Goal: Task Accomplishment & Management: Manage account settings

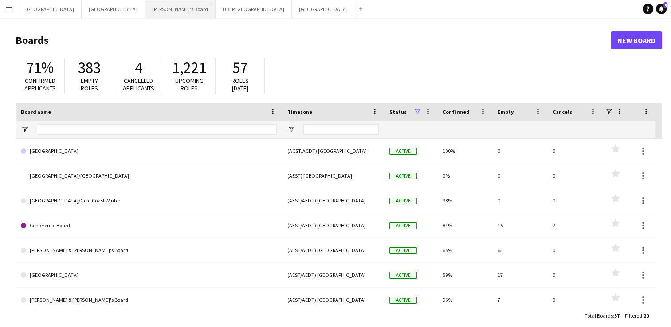
click at [145, 9] on button "Tennille's Board Close" at bounding box center [180, 8] width 71 height 17
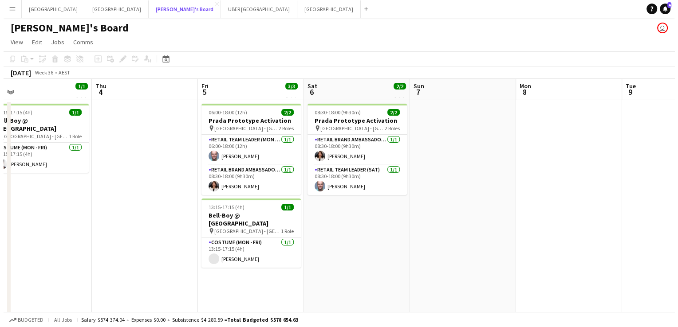
scroll to position [0, 230]
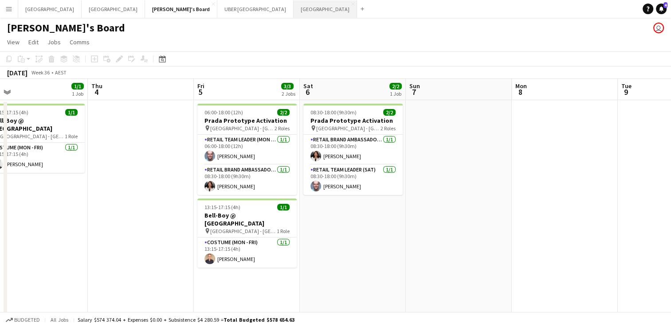
click at [294, 12] on button "Melbourne Close" at bounding box center [325, 8] width 63 height 17
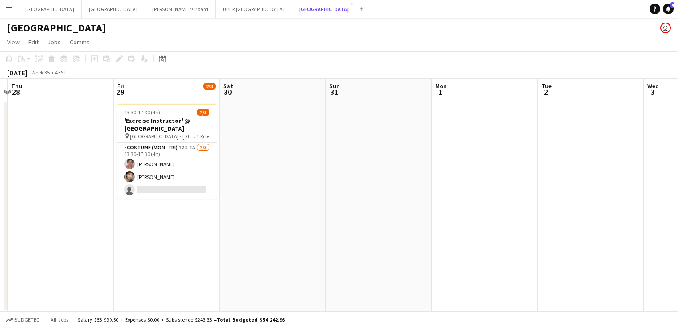
scroll to position [0, 319]
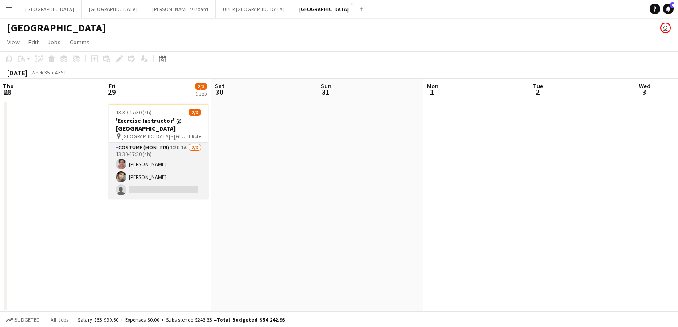
click at [153, 189] on app-card-role "Costume (Mon - Fri) 12I 1A [DATE] 13:30-17:30 (4h) [PERSON_NAME] [PERSON_NAME] …" at bounding box center [158, 171] width 99 height 56
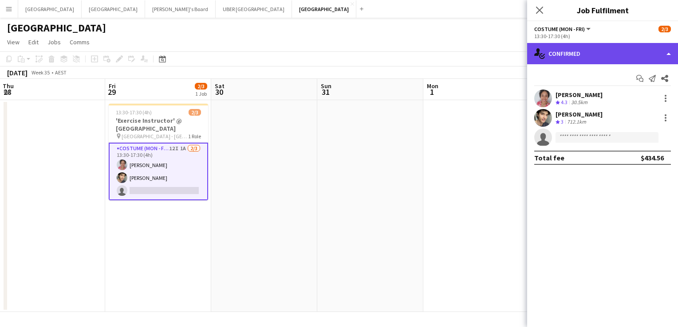
click at [580, 51] on div "single-neutral-actions-check-2 Confirmed" at bounding box center [602, 53] width 151 height 21
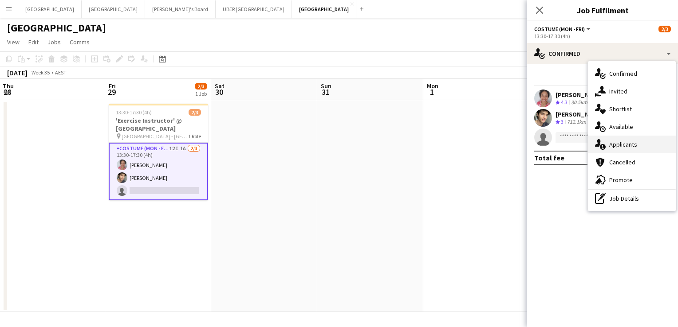
click at [606, 147] on div "single-neutral-actions-information Applicants" at bounding box center [632, 145] width 88 height 18
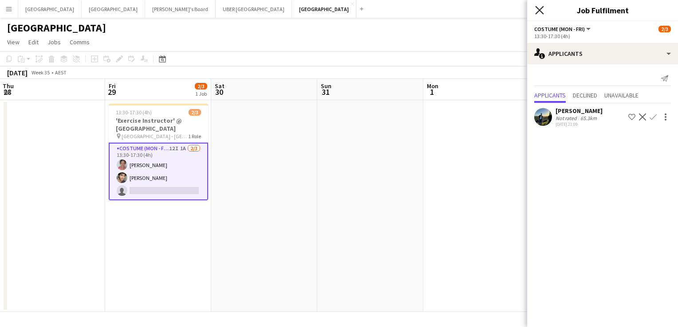
click at [539, 13] on icon "Close pop-in" at bounding box center [539, 10] width 8 height 8
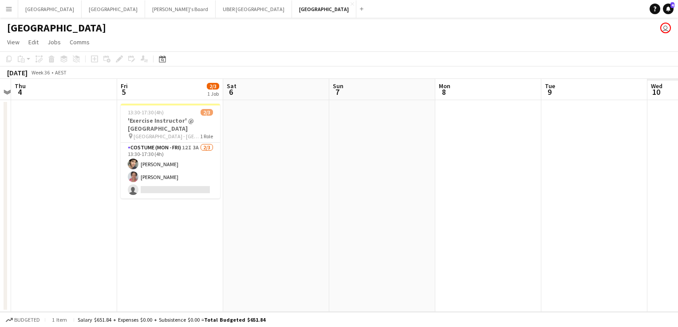
scroll to position [0, 414]
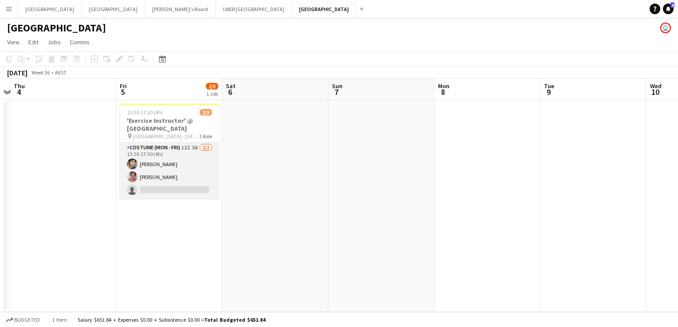
click at [161, 177] on app-card-role "Costume (Mon - Fri) 12I 3A [DATE] 13:30-17:30 (4h) [PERSON_NAME] [PERSON_NAME] …" at bounding box center [169, 171] width 99 height 56
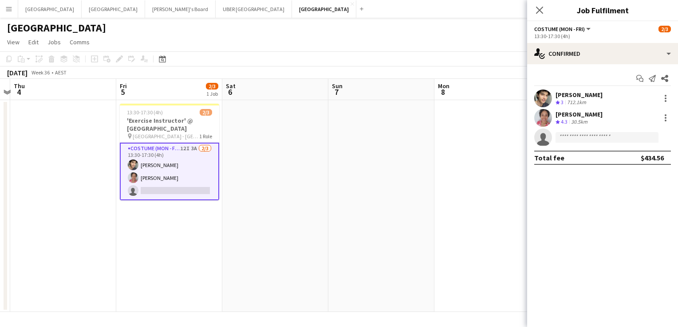
click at [586, 111] on div "[PERSON_NAME]" at bounding box center [578, 114] width 47 height 8
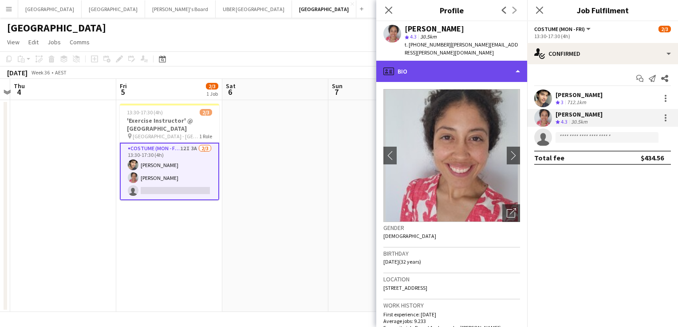
click at [445, 62] on div "profile Bio" at bounding box center [451, 71] width 151 height 21
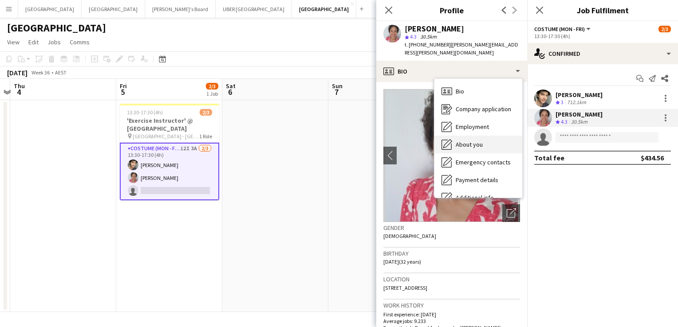
click at [491, 136] on div "About you About you" at bounding box center [478, 145] width 88 height 18
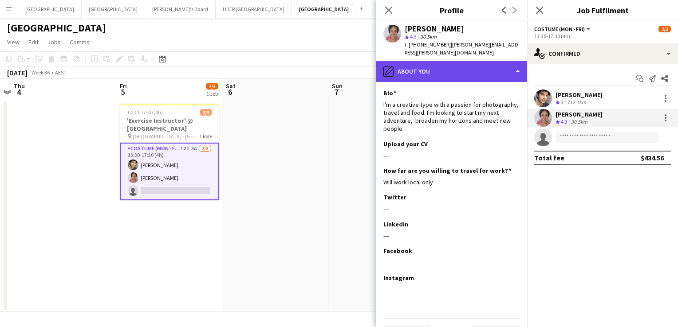
click at [441, 61] on div "pencil4 About you" at bounding box center [451, 71] width 151 height 21
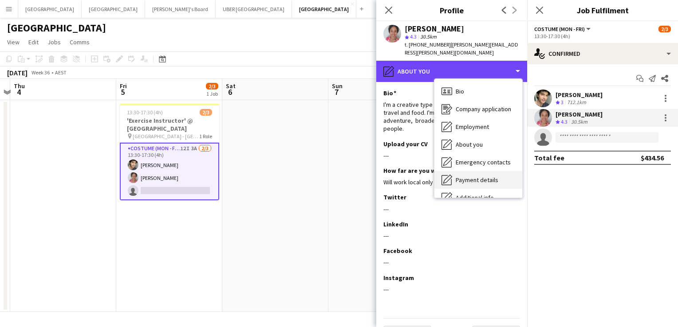
scroll to position [66, 0]
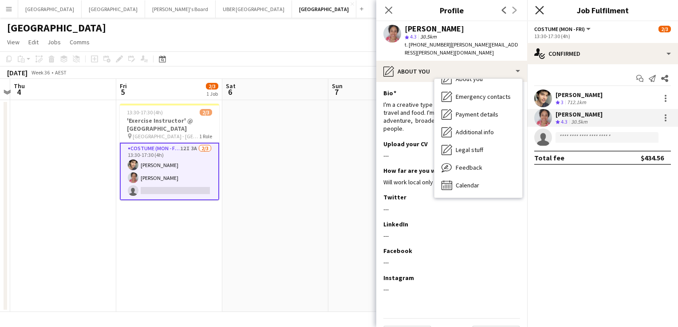
click at [536, 12] on icon "Close pop-in" at bounding box center [539, 10] width 8 height 8
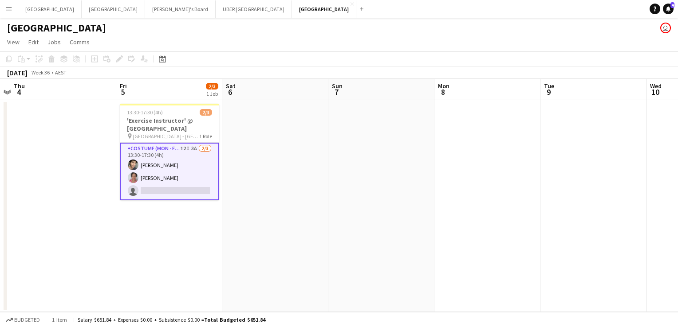
click at [149, 177] on app-card-role "Costume (Mon - Fri) 12I 3A [DATE] 13:30-17:30 (4h) [PERSON_NAME] [PERSON_NAME] …" at bounding box center [169, 172] width 99 height 58
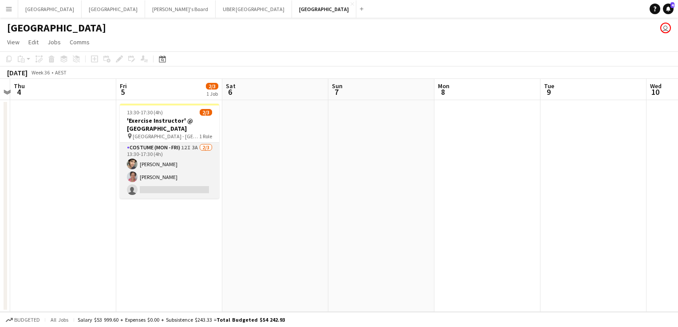
click at [166, 177] on app-card-role "Costume (Mon - Fri) 12I 3A [DATE] 13:30-17:30 (4h) [PERSON_NAME] [PERSON_NAME] …" at bounding box center [169, 171] width 99 height 56
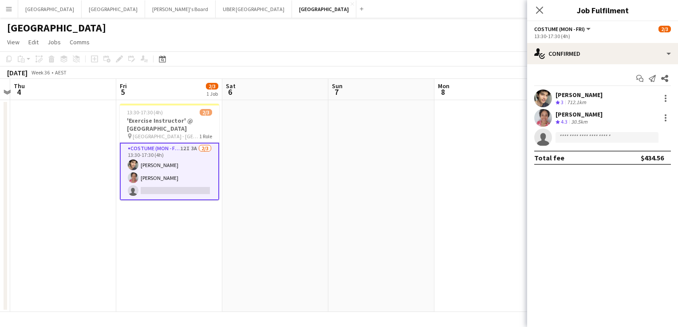
click at [567, 113] on div "[PERSON_NAME]" at bounding box center [578, 114] width 47 height 8
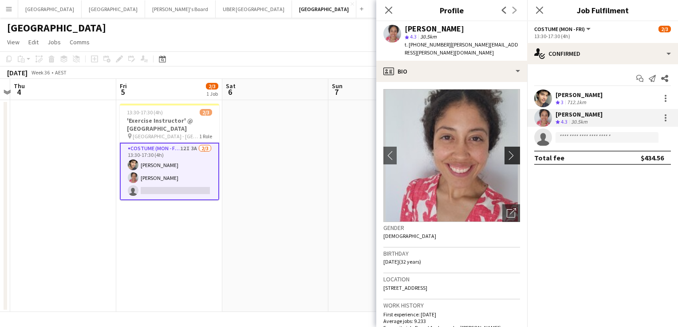
click at [504, 148] on button "chevron-right" at bounding box center [513, 156] width 18 height 18
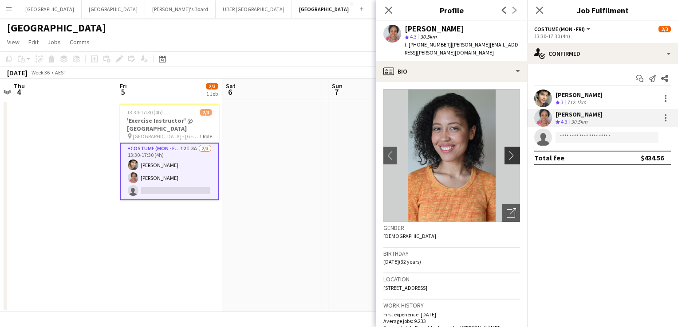
click at [506, 151] on app-icon "chevron-right" at bounding box center [513, 155] width 14 height 9
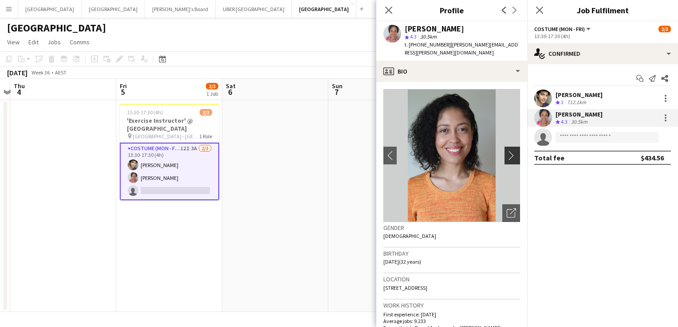
click at [506, 151] on app-icon "chevron-right" at bounding box center [513, 155] width 14 height 9
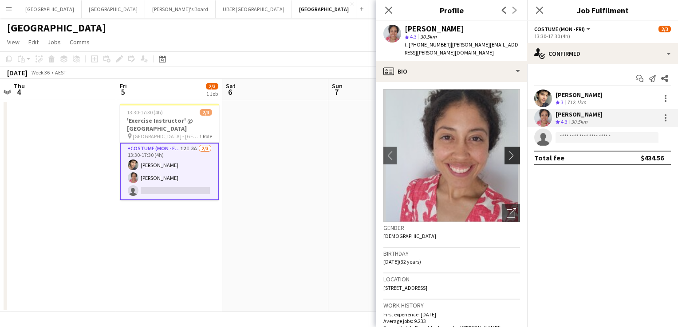
click at [506, 151] on app-icon "chevron-right" at bounding box center [513, 155] width 14 height 9
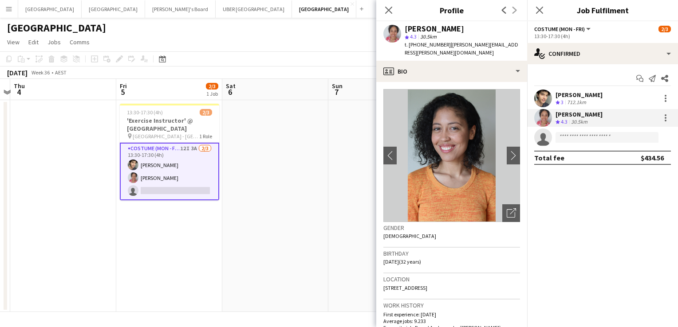
click at [569, 96] on div "[PERSON_NAME]" at bounding box center [578, 95] width 47 height 8
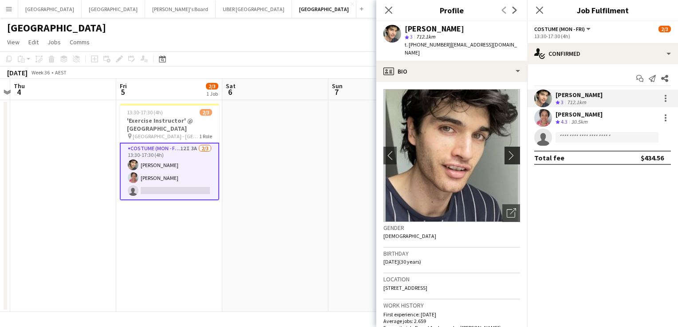
click at [506, 151] on app-icon "chevron-right" at bounding box center [513, 155] width 14 height 9
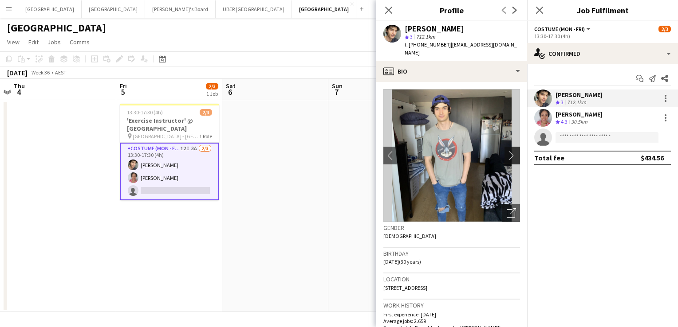
click at [506, 151] on app-icon "chevron-right" at bounding box center [513, 155] width 14 height 9
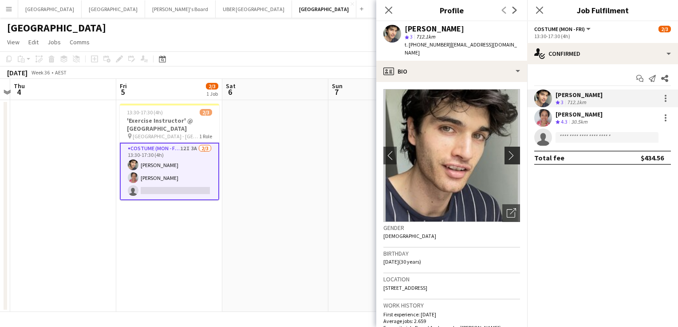
click at [506, 151] on app-icon "chevron-right" at bounding box center [513, 155] width 14 height 9
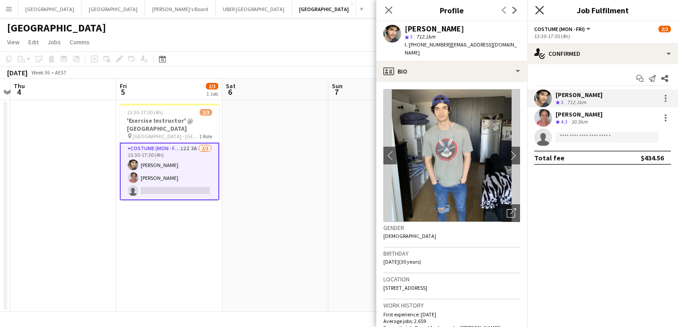
click at [536, 12] on icon "Close pop-in" at bounding box center [539, 10] width 8 height 8
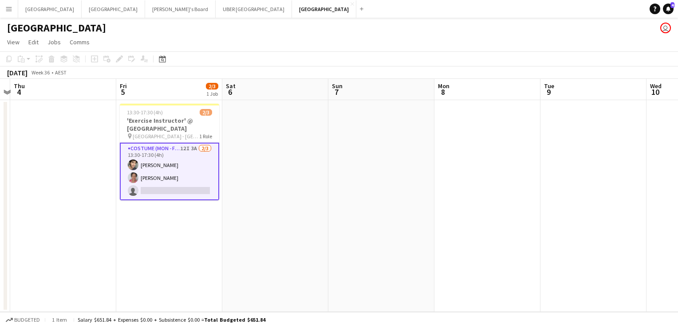
click at [151, 194] on app-card-role "Costume (Mon - Fri) 12I 3A [DATE] 13:30-17:30 (4h) [PERSON_NAME] [PERSON_NAME] …" at bounding box center [169, 172] width 99 height 58
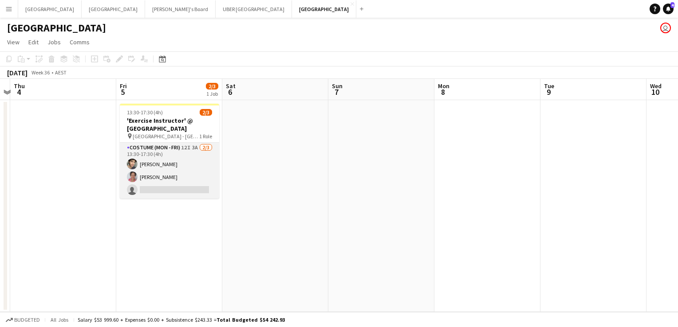
click at [149, 189] on app-card-role "Costume (Mon - Fri) 12I 3A [DATE] 13:30-17:30 (4h) [PERSON_NAME] [PERSON_NAME] …" at bounding box center [169, 171] width 99 height 56
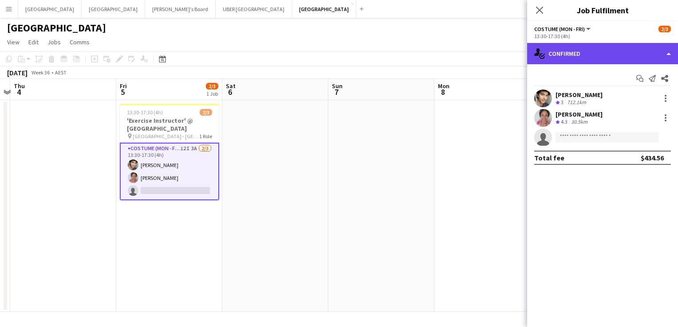
click at [567, 59] on div "single-neutral-actions-check-2 Confirmed" at bounding box center [602, 53] width 151 height 21
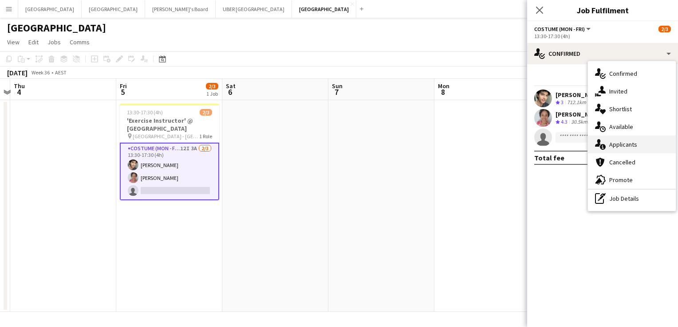
click at [619, 141] on div "single-neutral-actions-information Applicants" at bounding box center [632, 145] width 88 height 18
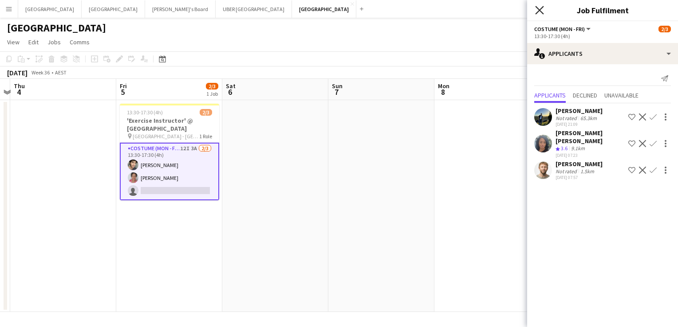
click at [537, 10] on icon "Close pop-in" at bounding box center [539, 10] width 8 height 8
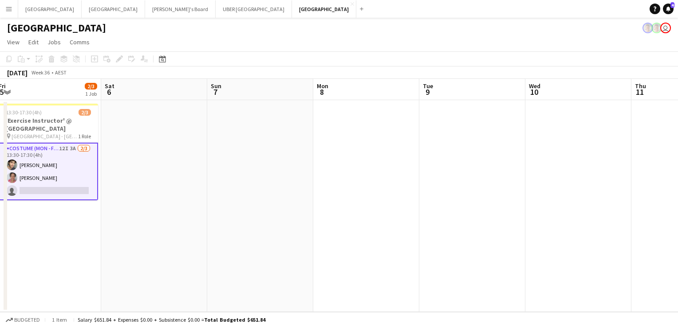
scroll to position [0, 216]
click at [145, 10] on button "Tennille's Board Close" at bounding box center [180, 8] width 71 height 17
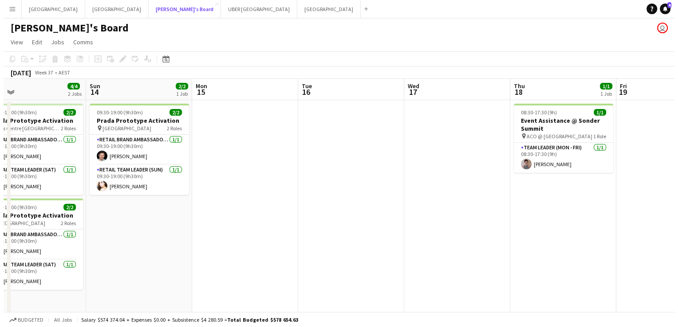
scroll to position [0, 270]
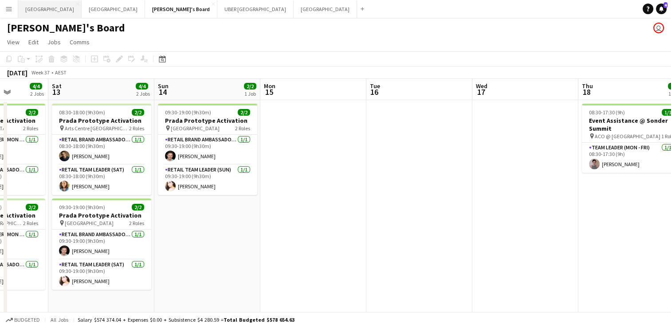
click at [30, 9] on button "Sydney Close" at bounding box center [49, 8] width 63 height 17
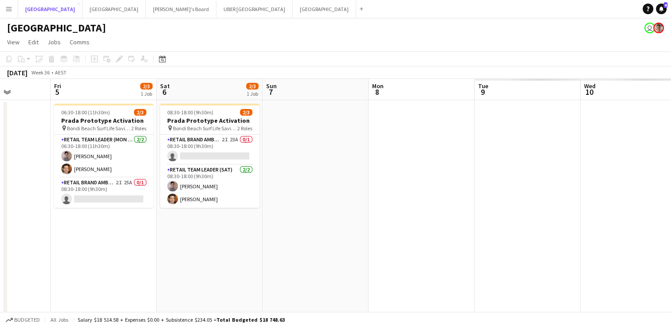
scroll to position [0, 375]
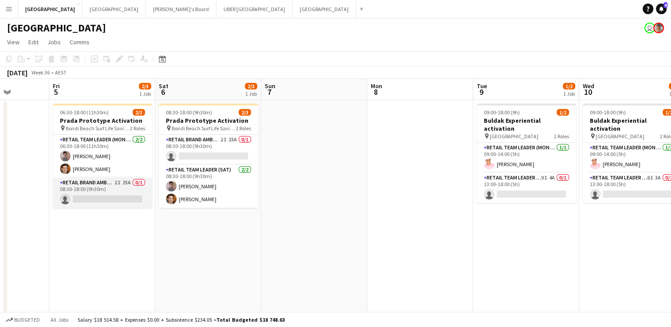
click at [91, 196] on app-card-role "RETAIL Brand Ambassador (Mon - Fri) 2I 25A 0/1 08:30-18:00 (9h30m) single-neutr…" at bounding box center [102, 193] width 99 height 30
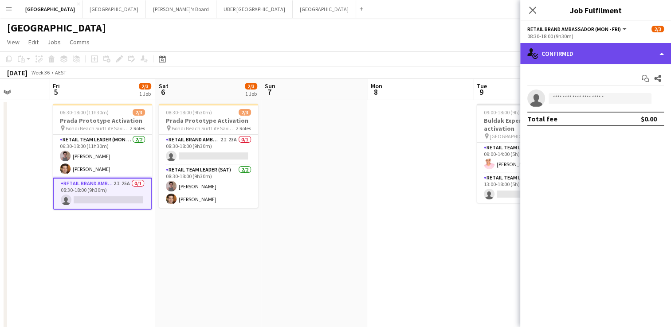
click at [583, 52] on div "single-neutral-actions-check-2 Confirmed" at bounding box center [595, 53] width 151 height 21
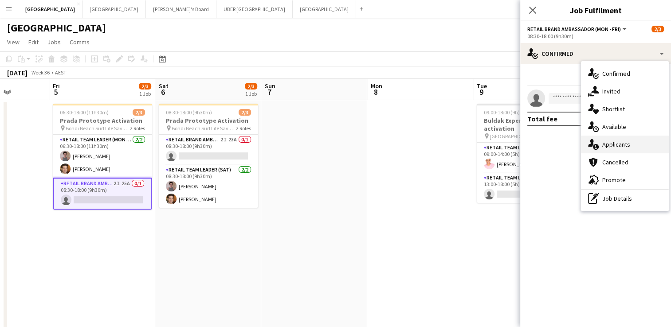
click at [613, 141] on div "single-neutral-actions-information Applicants" at bounding box center [625, 145] width 88 height 18
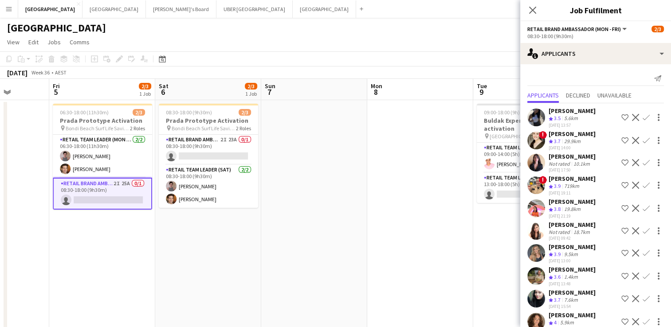
click at [643, 166] on app-icon "Confirm" at bounding box center [646, 162] width 7 height 7
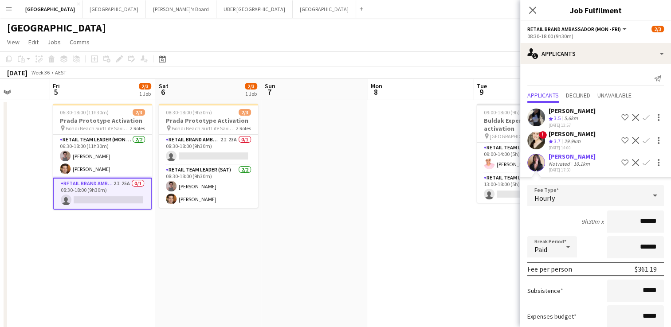
scroll to position [151, 0]
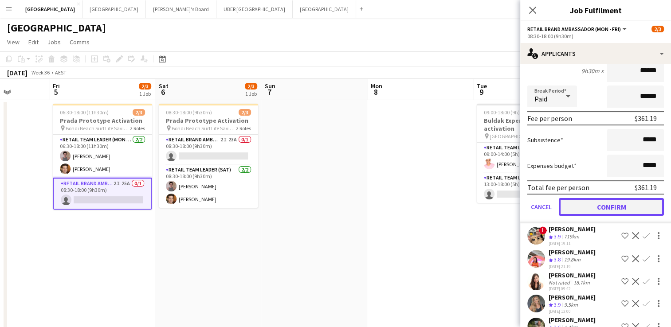
click at [607, 215] on button "Confirm" at bounding box center [611, 207] width 105 height 18
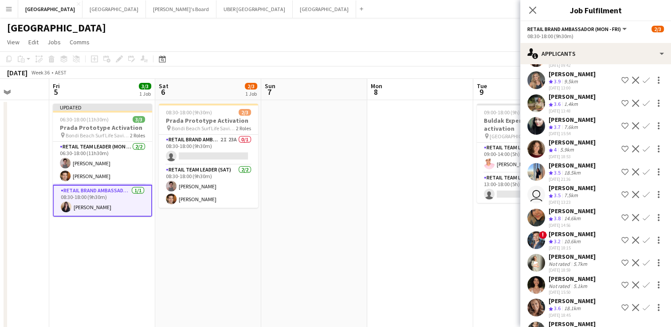
scroll to position [0, 0]
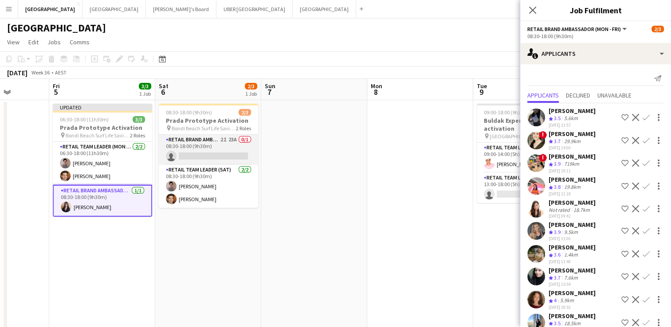
click at [218, 155] on app-card-role "RETAIL Brand Ambassador ([DATE]) 2I 23A 0/1 08:30-18:00 (9h30m) single-neutral-…" at bounding box center [208, 150] width 99 height 30
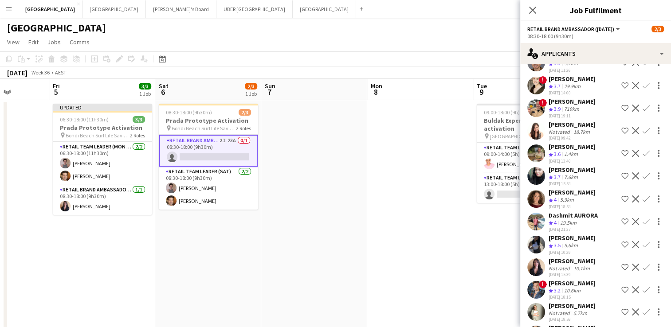
scroll to position [75, 0]
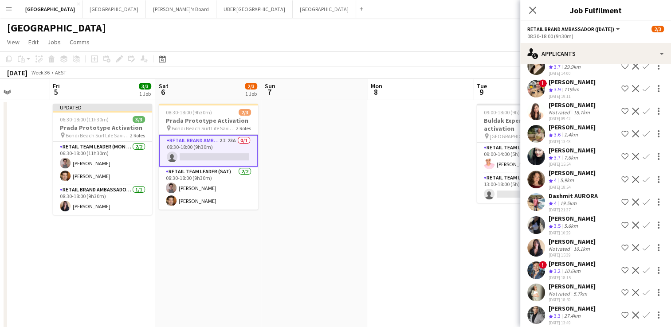
click at [643, 249] on app-icon "Confirm" at bounding box center [646, 247] width 7 height 7
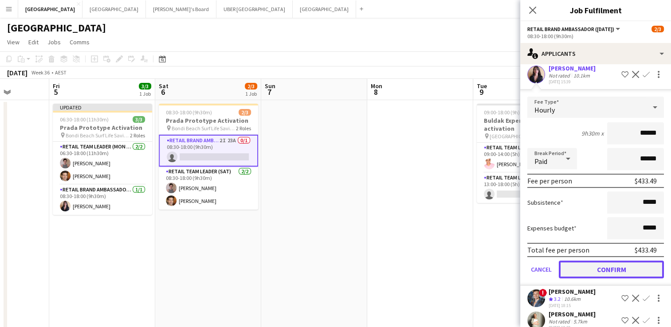
click at [627, 273] on button "Confirm" at bounding box center [611, 270] width 105 height 18
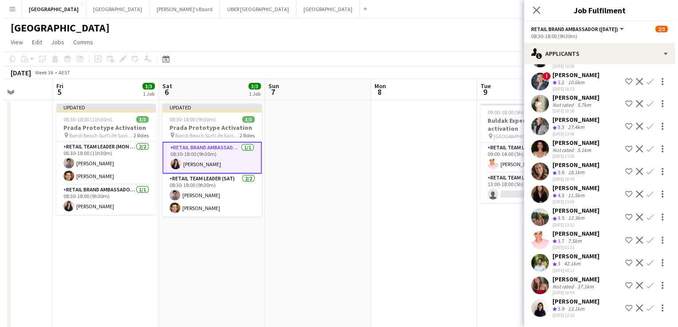
scroll to position [18, 0]
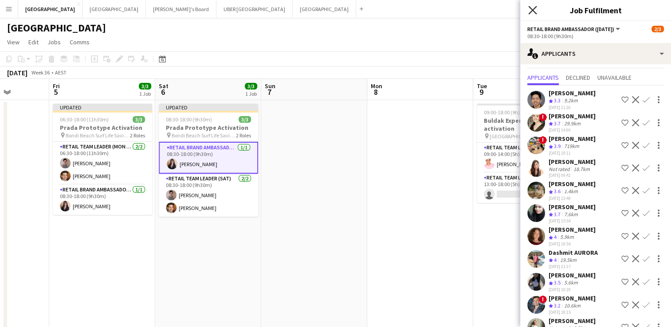
click at [529, 10] on icon "Close pop-in" at bounding box center [532, 10] width 8 height 8
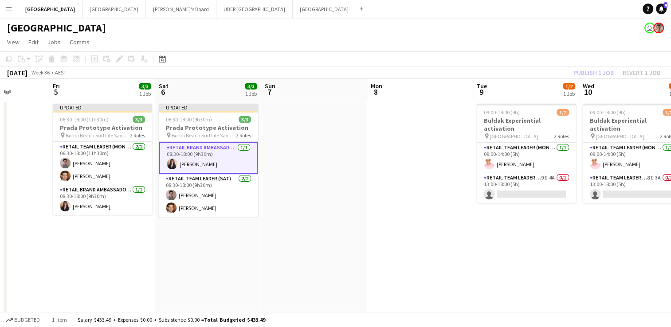
click at [357, 169] on app-date-cell at bounding box center [314, 277] width 106 height 355
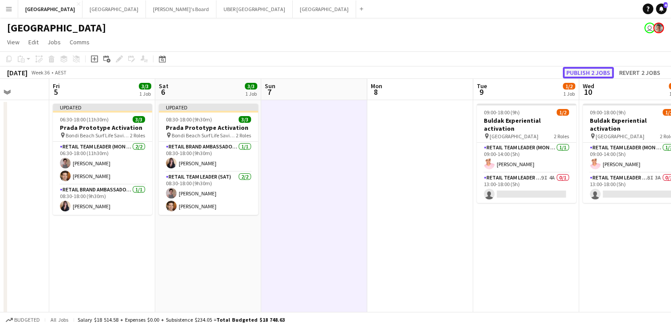
click at [581, 74] on button "Publish 2 jobs" at bounding box center [588, 73] width 51 height 12
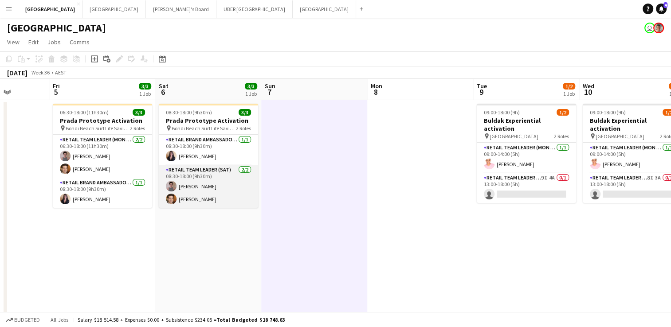
click at [193, 187] on app-card-role "RETAIL Team Leader (Sat) [DATE] 08:30-18:00 (9h30m) [PERSON_NAME] [PERSON_NAME]" at bounding box center [208, 186] width 99 height 43
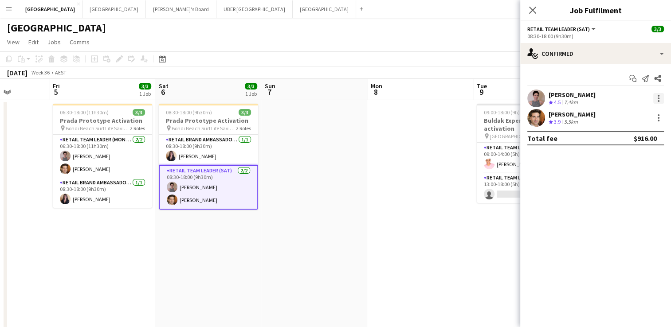
click at [660, 101] on div at bounding box center [658, 98] width 11 height 11
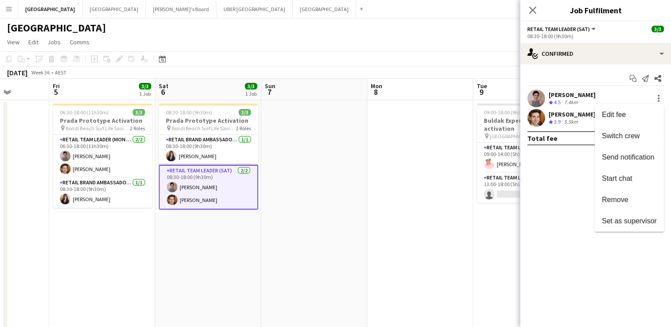
click at [536, 10] on div at bounding box center [335, 163] width 671 height 327
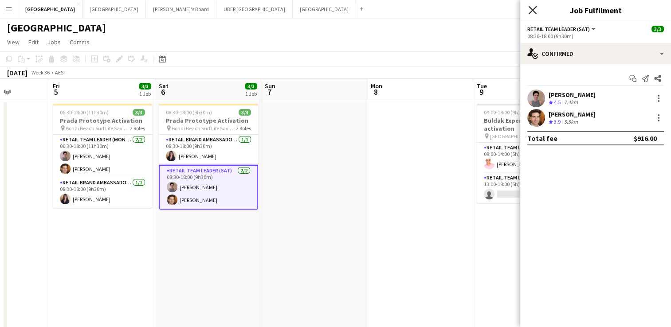
click at [534, 11] on icon "Close pop-in" at bounding box center [532, 10] width 8 height 8
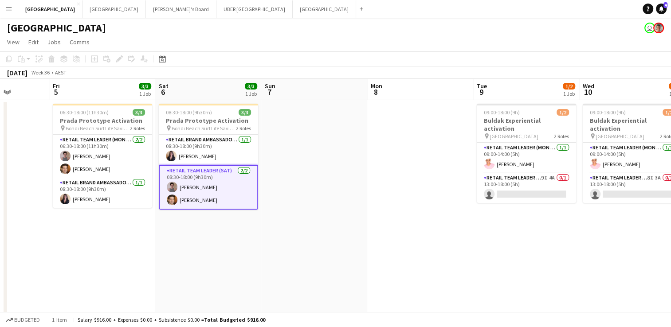
click at [9, 12] on app-icon "Menu" at bounding box center [8, 8] width 7 height 7
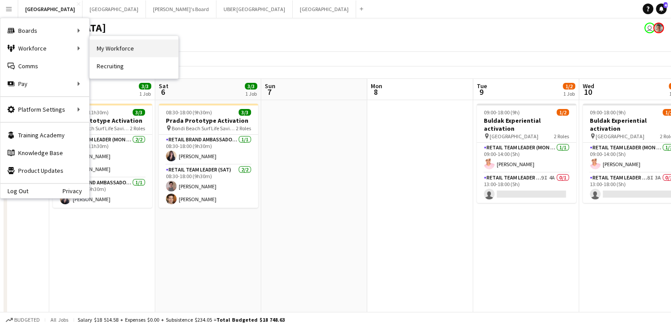
click at [107, 50] on link "My Workforce" at bounding box center [134, 48] width 89 height 18
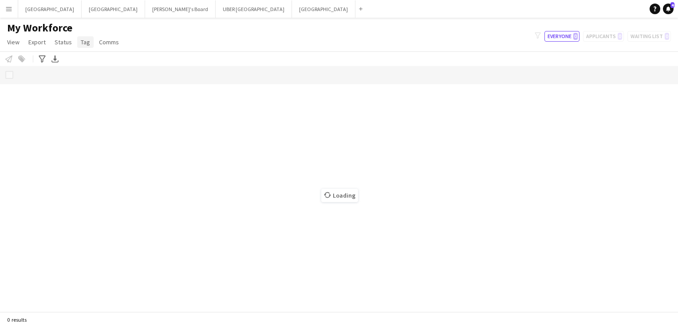
click at [86, 43] on span "Tag" at bounding box center [85, 42] width 9 height 8
click at [251, 54] on div "Notify workforce Add to tag Select at least one crew to tag him or her. Advance…" at bounding box center [339, 58] width 678 height 15
click at [104, 169] on div "Loading" at bounding box center [339, 189] width 678 height 246
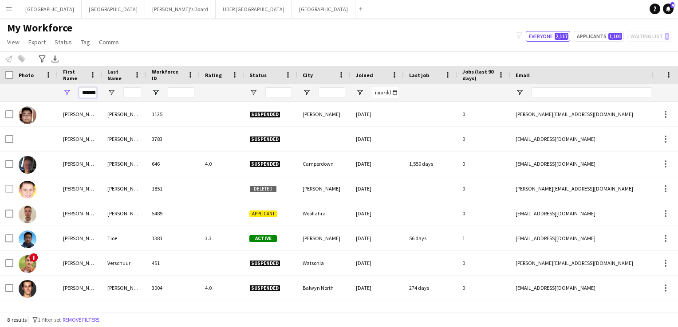
click at [92, 93] on input "*******" at bounding box center [88, 92] width 18 height 11
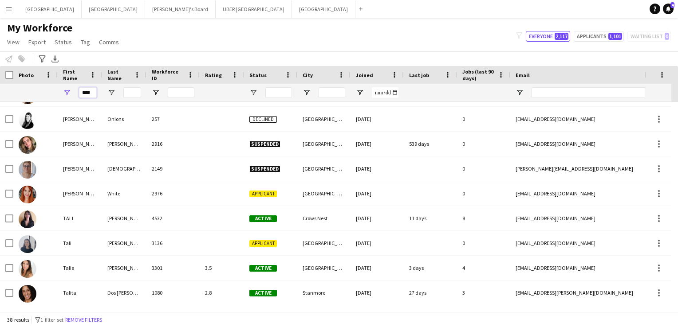
scroll to position [740, 0]
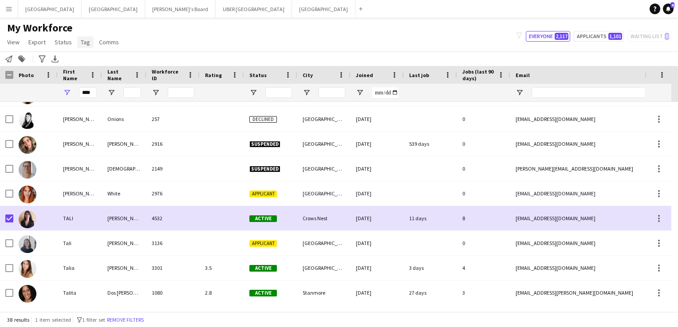
click at [90, 45] on link "Tag" at bounding box center [85, 42] width 16 height 12
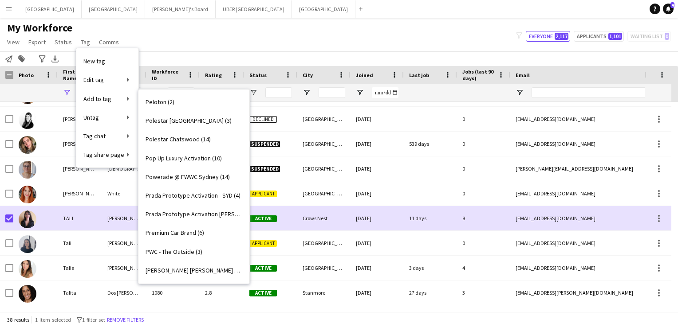
scroll to position [1355, 0]
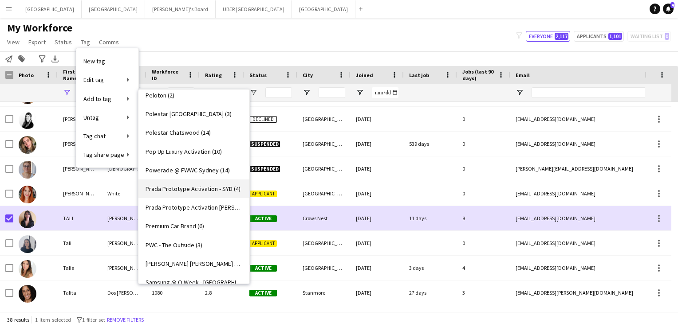
click at [169, 187] on span "Prada Prototype Activation - SYD (4)" at bounding box center [192, 189] width 95 height 8
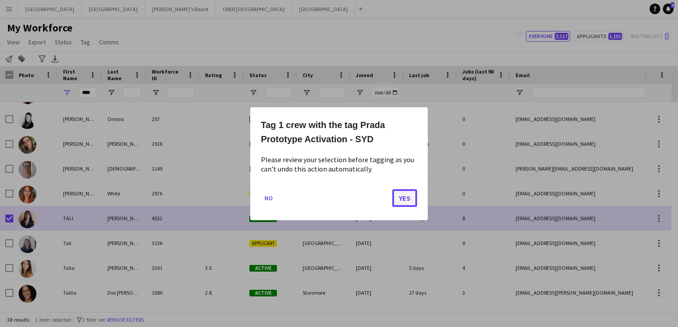
click at [404, 195] on button "Yes" at bounding box center [404, 198] width 25 height 18
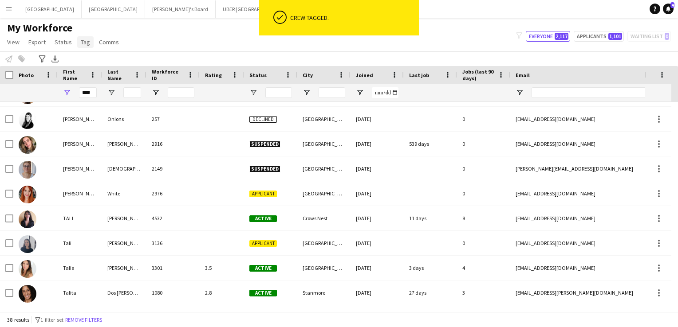
click at [82, 41] on span "Tag" at bounding box center [85, 42] width 9 height 8
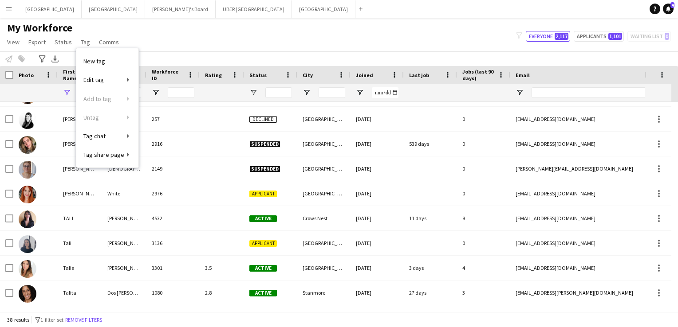
click at [169, 33] on div "My Workforce View Views Default view New view Update view Delete view Edit name…" at bounding box center [339, 36] width 678 height 30
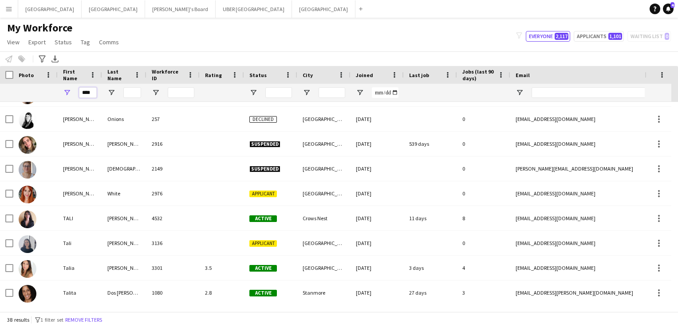
drag, startPoint x: 93, startPoint y: 94, endPoint x: 53, endPoint y: 94, distance: 39.9
click at [53, 94] on div "****" at bounding box center [474, 93] width 948 height 18
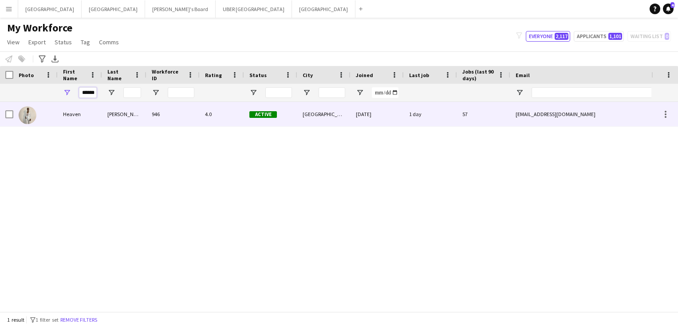
type input "******"
click at [69, 112] on div "Heaven" at bounding box center [80, 114] width 44 height 24
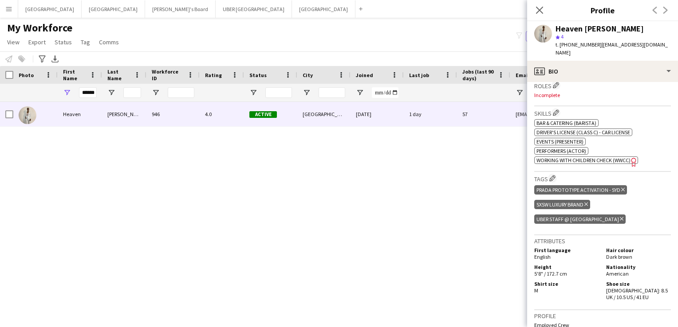
scroll to position [294, 0]
click at [621, 187] on icon "Delete tag" at bounding box center [623, 189] width 4 height 5
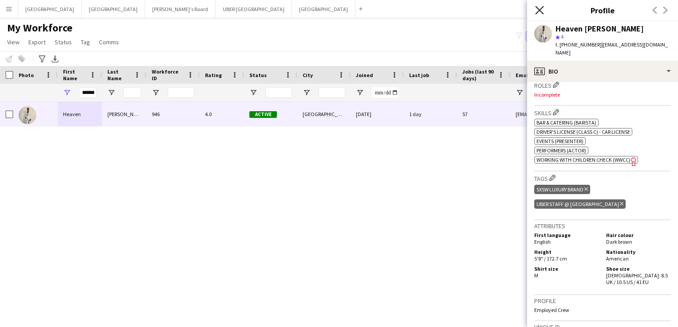
click at [539, 11] on icon at bounding box center [539, 10] width 8 height 8
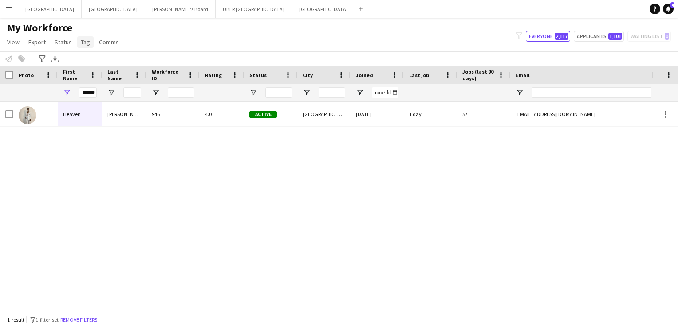
click at [85, 43] on span "Tag" at bounding box center [85, 42] width 9 height 8
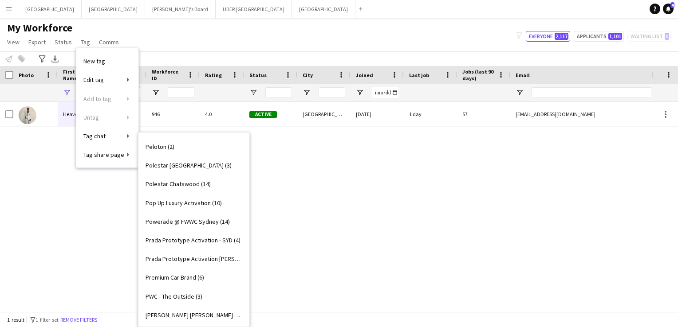
scroll to position [1359, 0]
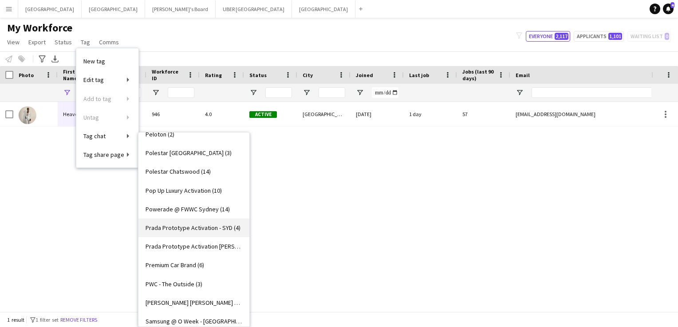
click at [179, 226] on span "Prada Prototype Activation - SYD (4)" at bounding box center [192, 228] width 95 height 8
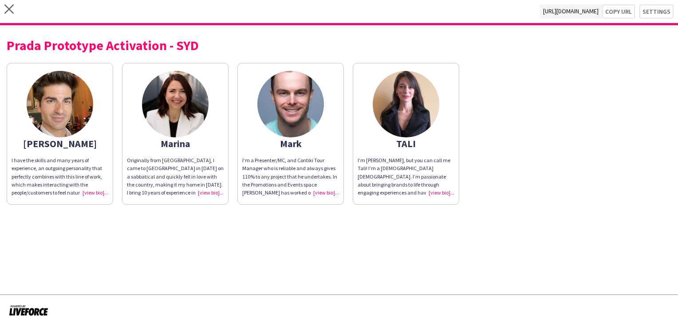
click at [447, 188] on div "I’m [PERSON_NAME], but you can call me Tali! I’m a [DEMOGRAPHIC_DATA] [DEMOGRAP…" at bounding box center [405, 177] width 97 height 40
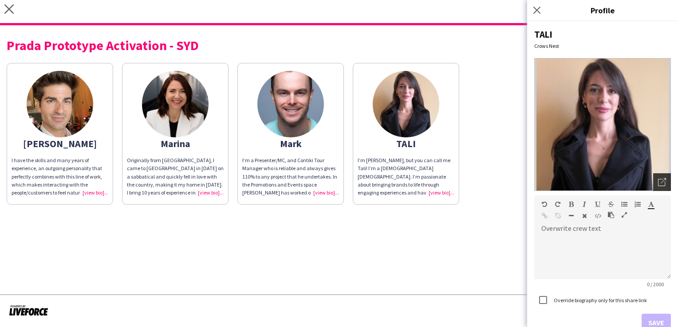
click at [658, 184] on icon "Open photos pop-in" at bounding box center [662, 182] width 8 height 8
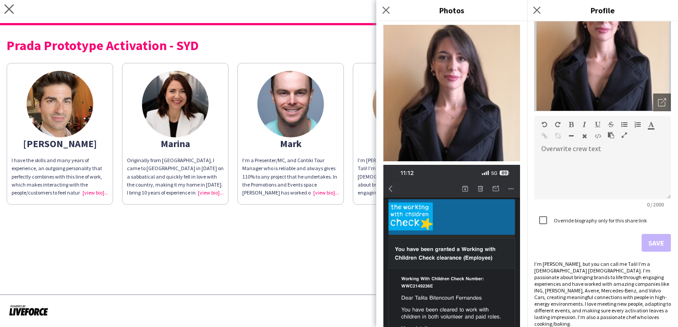
click at [646, 247] on form "Overwrite crew text default Heading 1 Heading 2 Heading 3 Heading 4 Heading 5 H…" at bounding box center [602, 184] width 137 height 136
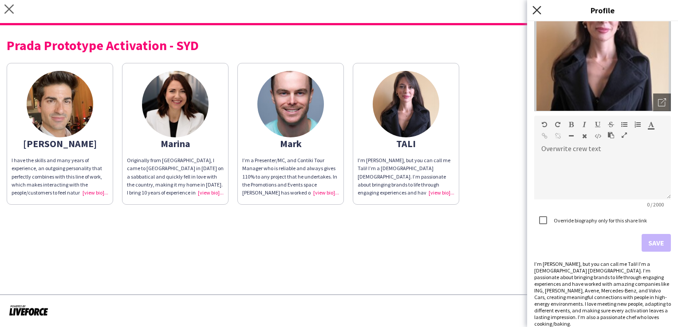
click at [534, 9] on icon "Close pop-in" at bounding box center [536, 10] width 8 height 8
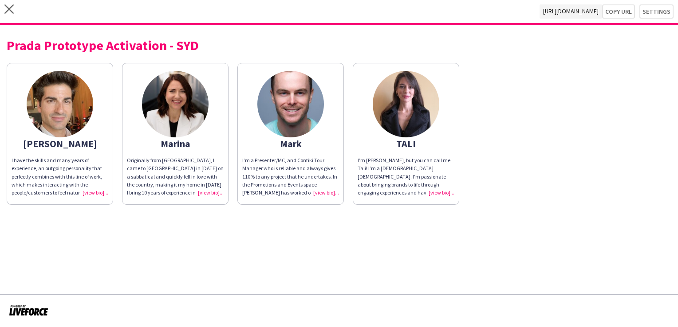
click at [415, 116] on img at bounding box center [406, 104] width 67 height 67
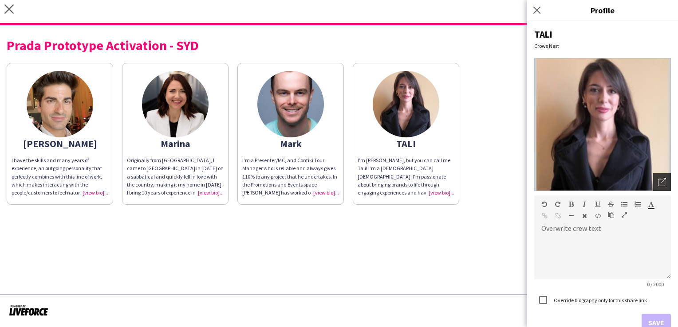
click at [658, 184] on icon "Open photos pop-in" at bounding box center [662, 182] width 8 height 8
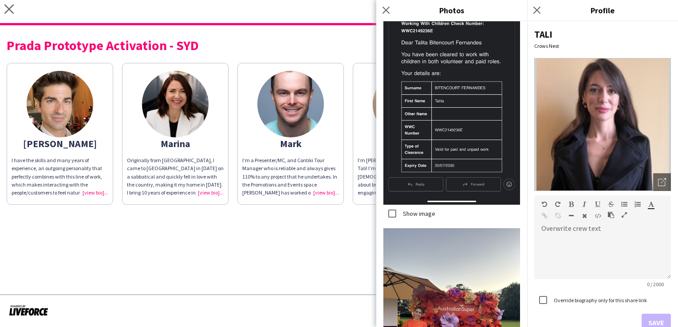
scroll to position [259, 0]
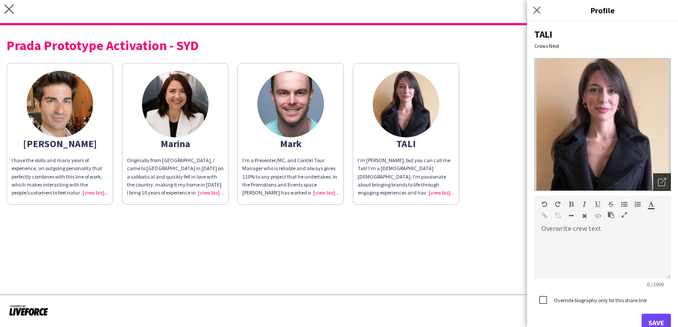
click at [660, 181] on div "Open photos pop-in" at bounding box center [662, 182] width 18 height 18
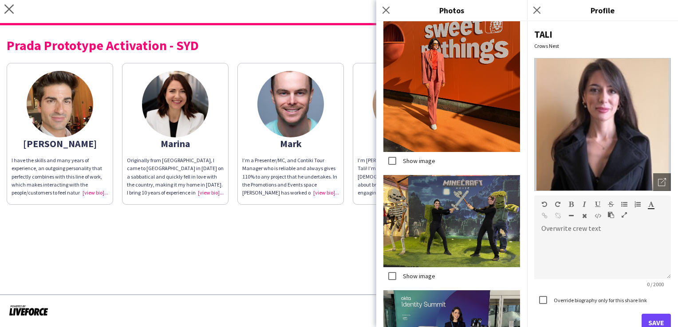
scroll to position [925, 0]
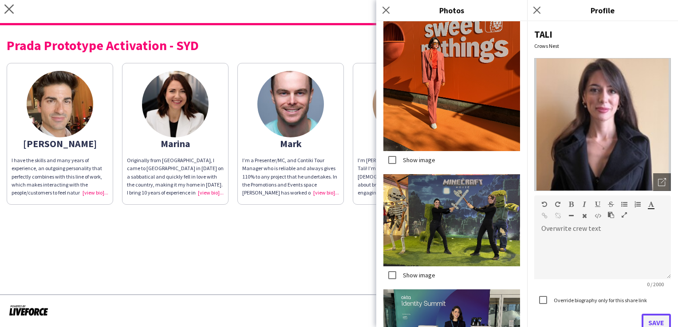
click at [648, 322] on button "Save" at bounding box center [655, 323] width 29 height 18
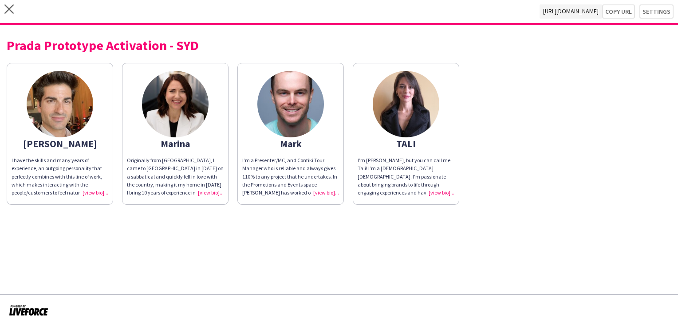
click at [435, 195] on div "I’m [PERSON_NAME], but you can call me Tali! I’m a [DEMOGRAPHIC_DATA] [DEMOGRAP…" at bounding box center [405, 177] width 97 height 40
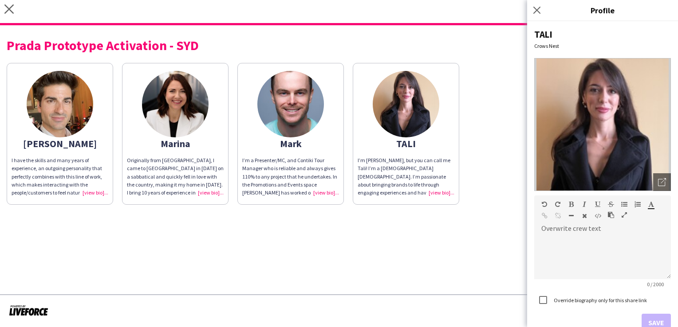
click at [287, 107] on img at bounding box center [290, 104] width 67 height 67
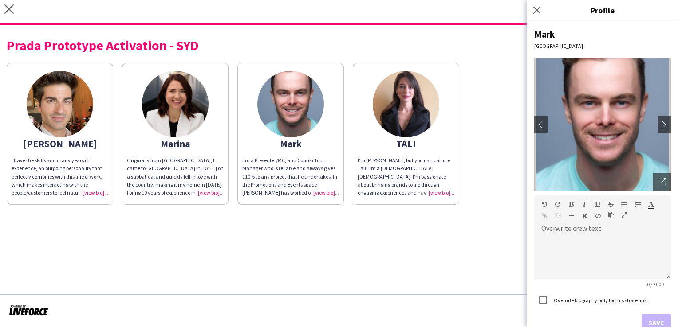
click at [403, 94] on img at bounding box center [406, 104] width 67 height 67
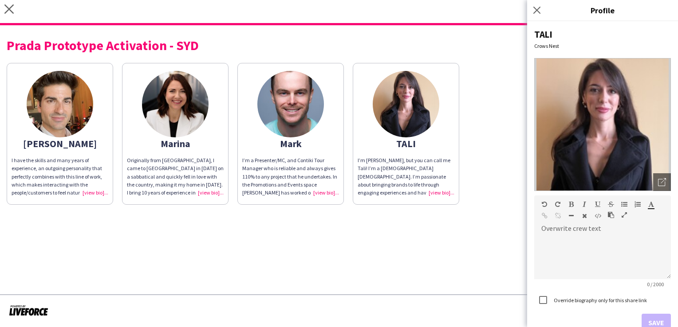
click at [580, 145] on img at bounding box center [602, 124] width 137 height 133
click at [537, 9] on icon "Close pop-in" at bounding box center [536, 10] width 8 height 8
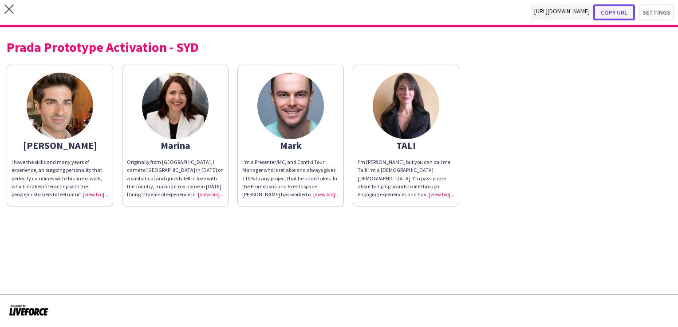
click at [611, 14] on button "Copy url" at bounding box center [614, 12] width 42 height 16
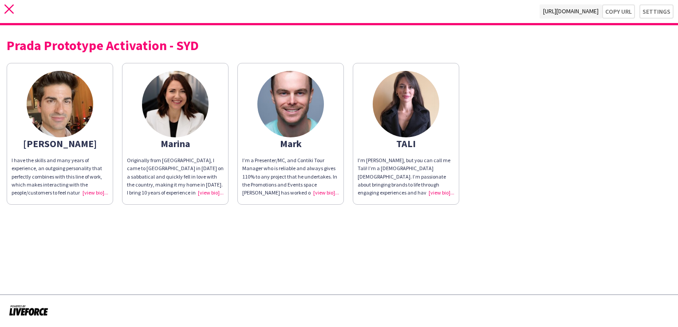
click at [10, 12] on icon "close" at bounding box center [8, 8] width 9 height 9
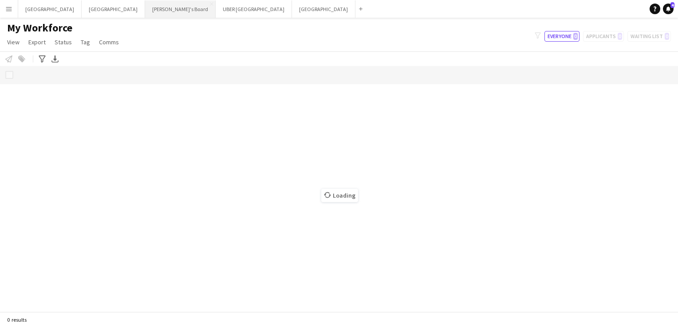
click at [145, 12] on button "Tennille's Board Close" at bounding box center [180, 8] width 71 height 17
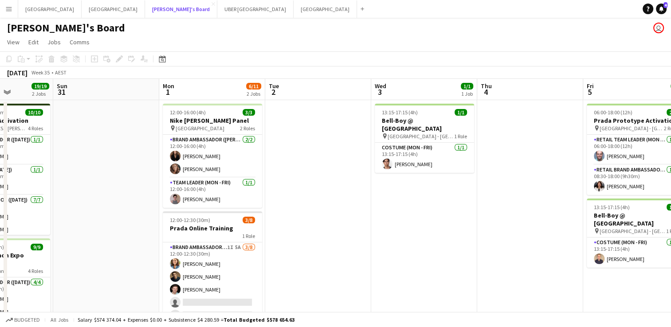
scroll to position [87, 0]
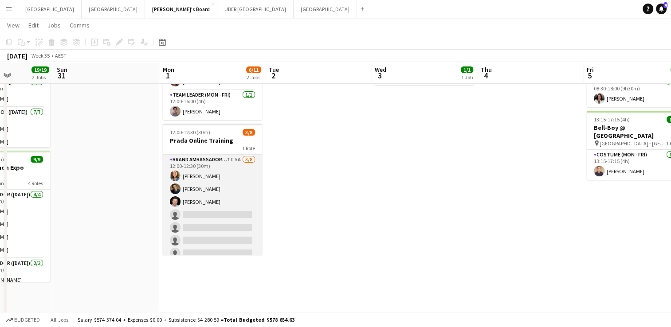
click at [225, 219] on app-card-role "Brand Ambassador (Mon - Fri) 1I 5A [DATE] 12:00-12:30 (30m) [PERSON_NAME] [PERS…" at bounding box center [212, 215] width 99 height 120
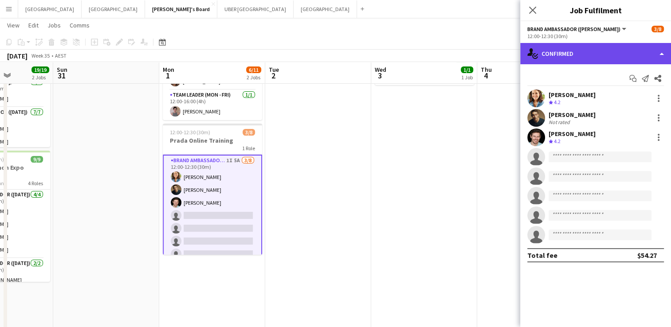
click at [574, 51] on div "single-neutral-actions-check-2 Confirmed" at bounding box center [595, 53] width 151 height 21
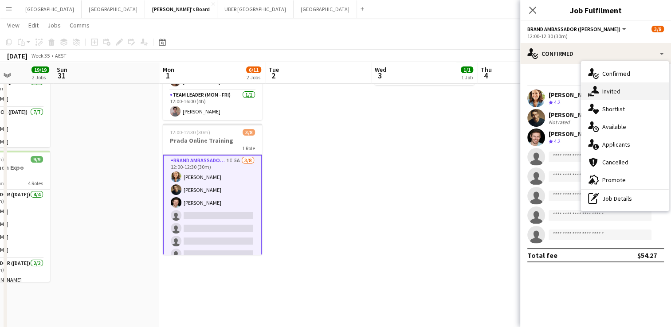
click at [612, 93] on div "single-neutral-actions-share-1 Invited" at bounding box center [625, 91] width 88 height 18
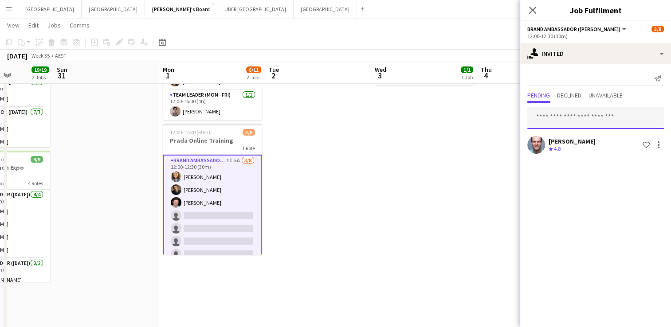
click at [559, 125] on input "text" at bounding box center [595, 118] width 137 height 22
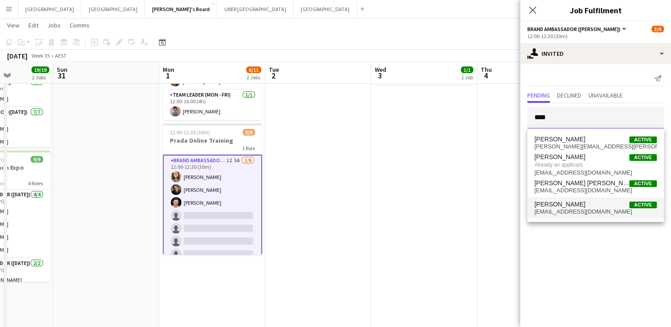
type input "****"
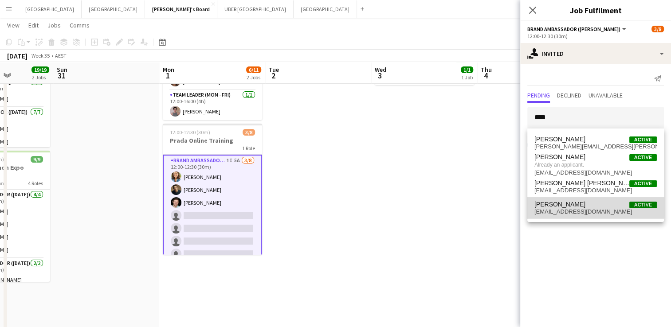
click at [557, 206] on span "[PERSON_NAME]" at bounding box center [559, 205] width 51 height 8
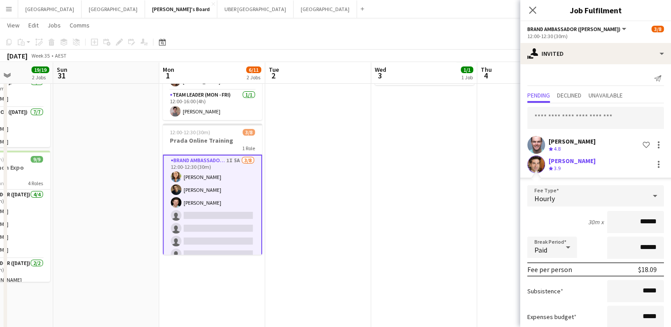
scroll to position [55, 0]
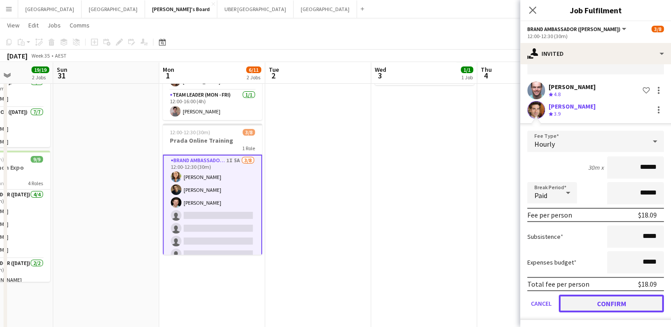
click at [588, 301] on button "Confirm" at bounding box center [611, 304] width 105 height 18
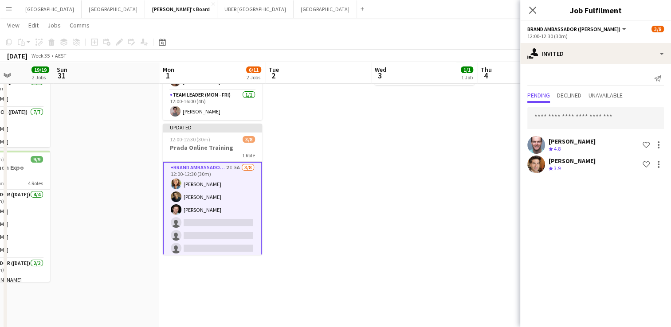
scroll to position [0, 0]
click at [541, 116] on input "text" at bounding box center [595, 118] width 137 height 22
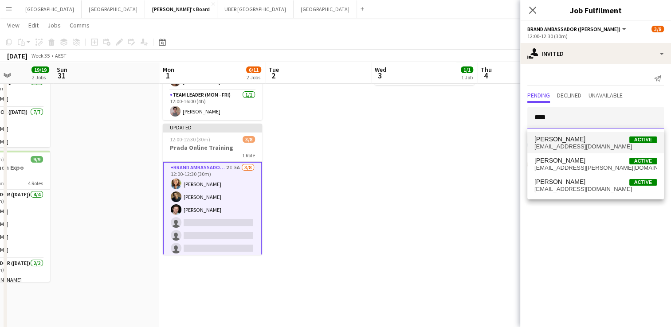
type input "****"
click at [564, 138] on span "[PERSON_NAME]" at bounding box center [559, 140] width 51 height 8
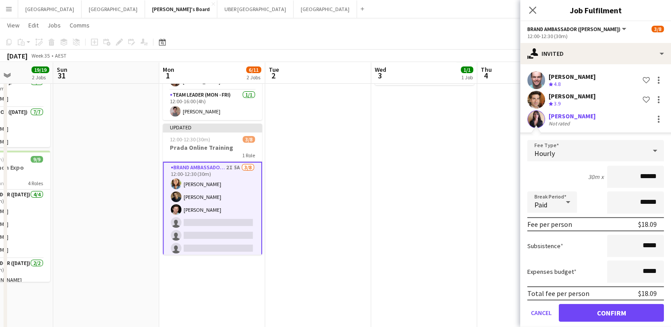
scroll to position [70, 0]
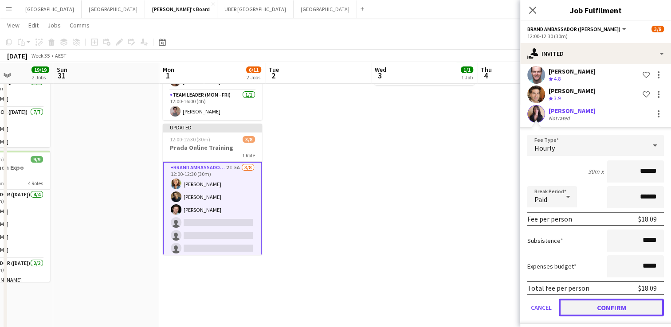
click at [597, 308] on button "Confirm" at bounding box center [611, 308] width 105 height 18
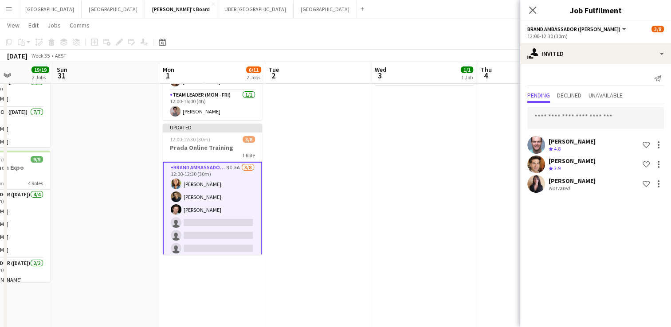
scroll to position [0, 0]
click at [530, 10] on icon "Close pop-in" at bounding box center [532, 10] width 8 height 8
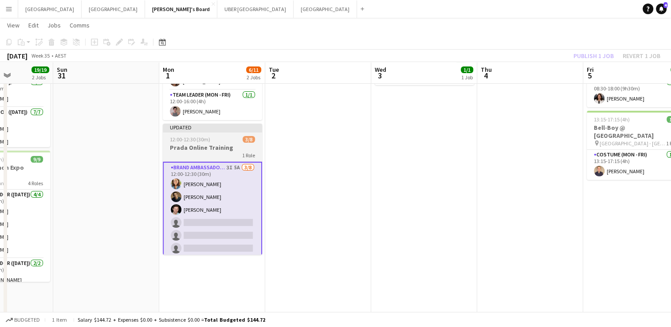
click at [207, 141] on span "12:00-12:30 (30m)" at bounding box center [190, 139] width 40 height 7
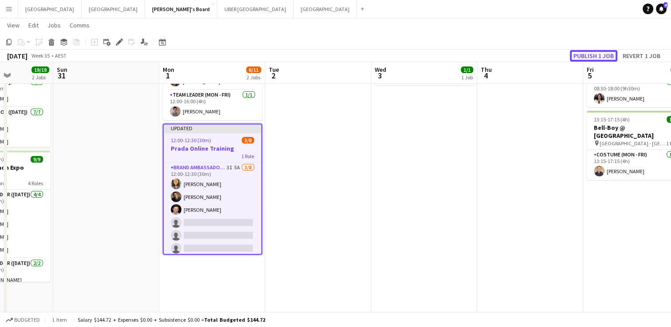
click at [582, 52] on button "Publish 1 job" at bounding box center [593, 56] width 47 height 12
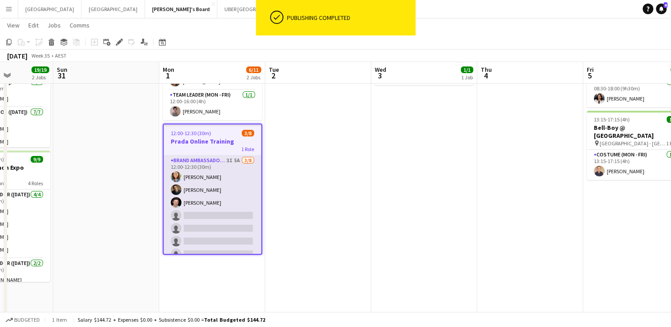
click at [203, 225] on app-card-role "Brand Ambassador (Mon - Fri) 3I 5A [DATE] 12:00-12:30 (30m) [PERSON_NAME] [PERS…" at bounding box center [213, 216] width 98 height 120
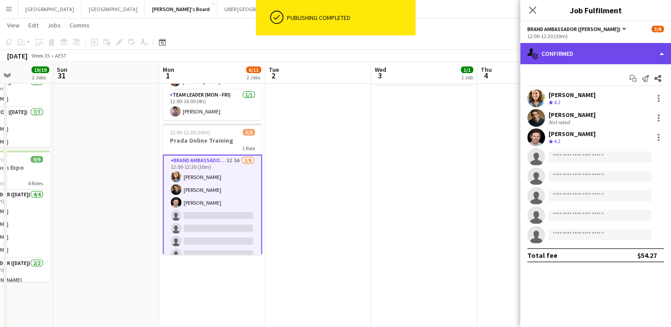
click at [565, 53] on div "single-neutral-actions-check-2 Confirmed" at bounding box center [595, 53] width 151 height 21
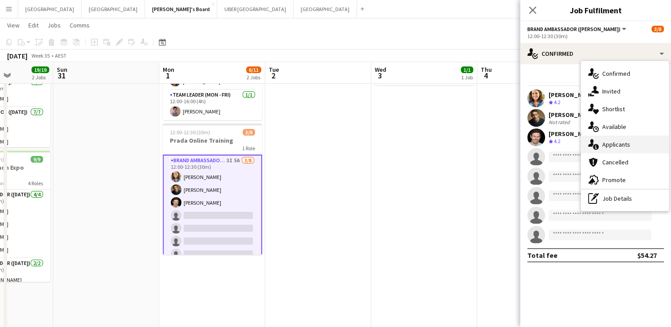
click at [617, 148] on div "single-neutral-actions-information Applicants" at bounding box center [625, 145] width 88 height 18
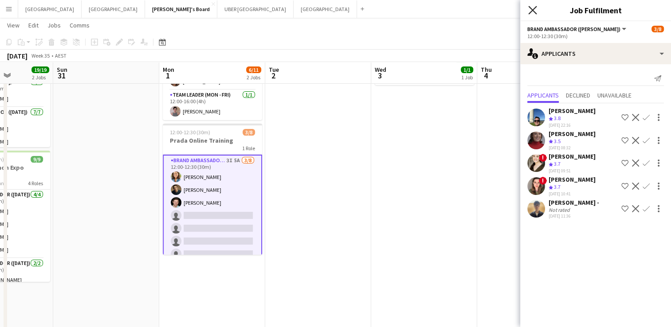
click at [534, 12] on icon at bounding box center [532, 10] width 8 height 8
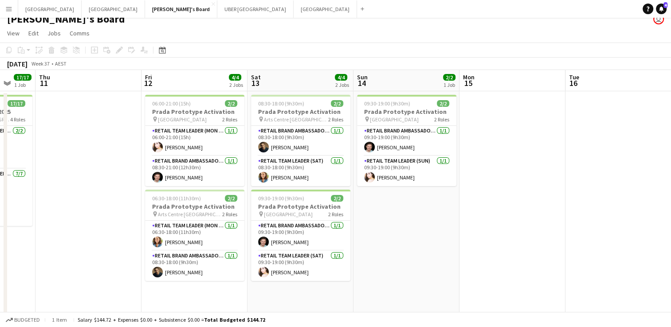
scroll to position [0, 408]
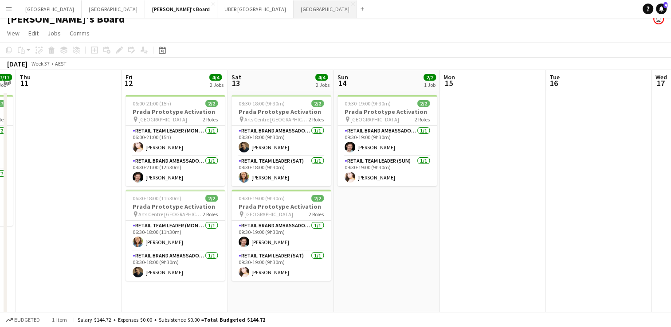
click at [294, 8] on button "Melbourne Close" at bounding box center [325, 8] width 63 height 17
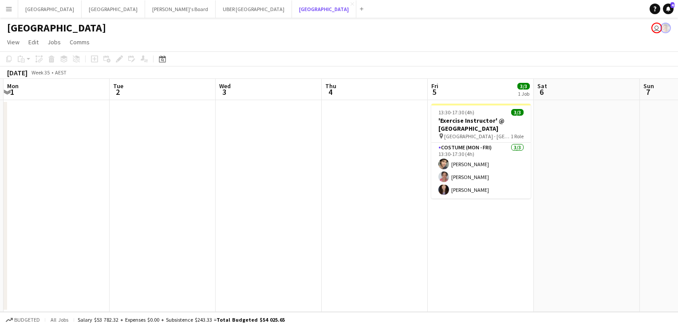
scroll to position [0, 195]
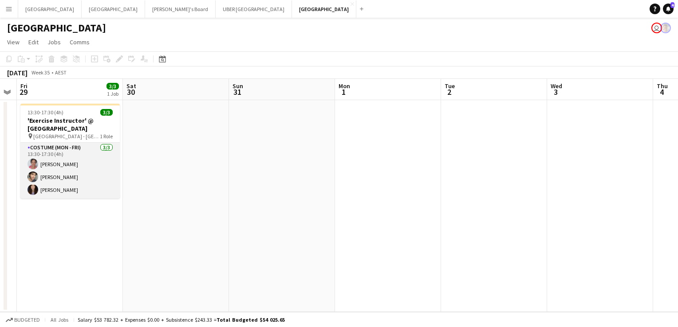
click at [41, 190] on app-card-role "Costume (Mon - Fri) [DATE] 13:30-17:30 (4h) [PERSON_NAME] [PERSON_NAME] [PERSON…" at bounding box center [69, 171] width 99 height 56
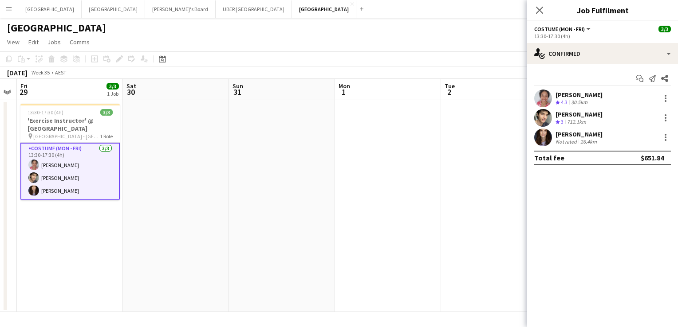
click at [560, 134] on div "[PERSON_NAME]" at bounding box center [578, 134] width 47 height 8
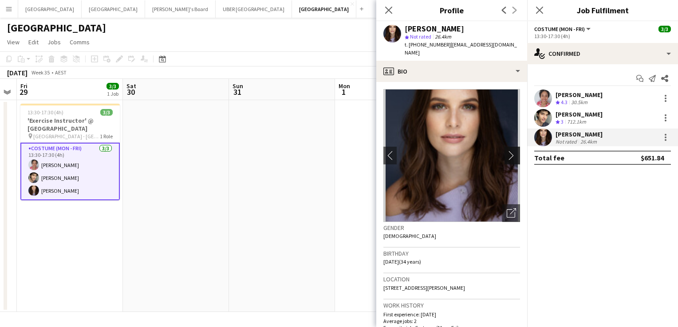
click at [509, 151] on app-icon "chevron-right" at bounding box center [513, 155] width 14 height 9
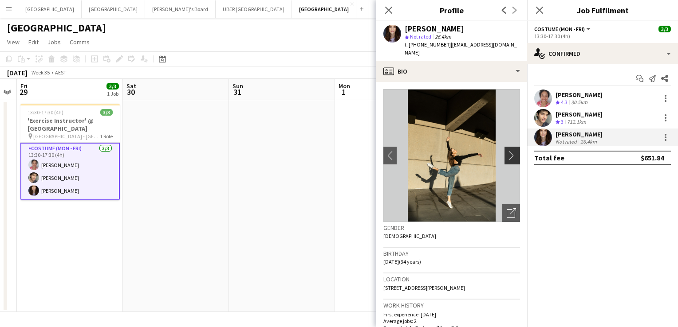
click at [506, 151] on app-icon "chevron-right" at bounding box center [513, 155] width 14 height 9
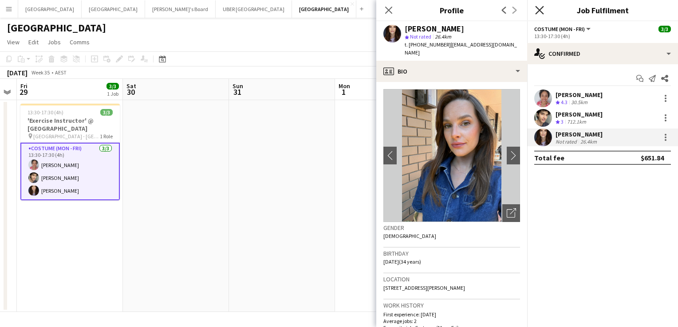
click at [537, 7] on icon at bounding box center [539, 10] width 8 height 8
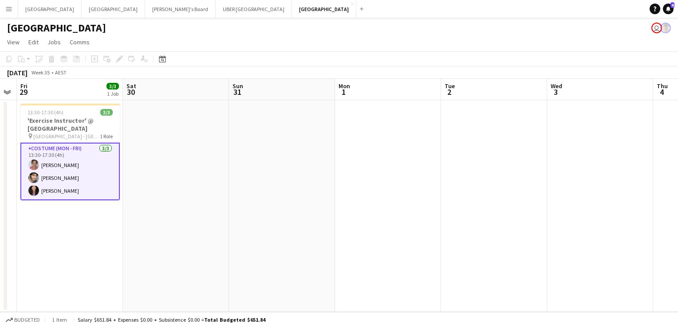
click at [41, 190] on app-card-role "Costume (Mon - Fri) [DATE] 13:30-17:30 (4h) [PERSON_NAME] [PERSON_NAME] [PERSON…" at bounding box center [69, 172] width 99 height 58
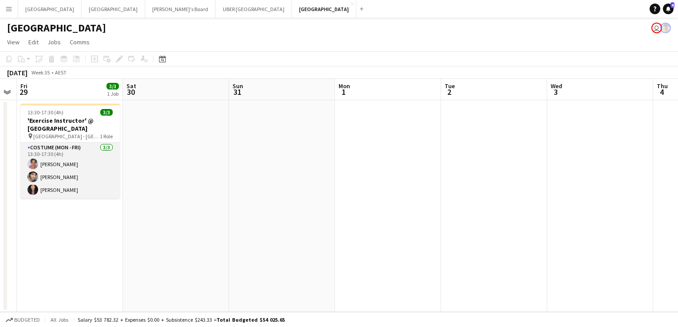
click at [62, 192] on app-card-role "Costume (Mon - Fri) [DATE] 13:30-17:30 (4h) [PERSON_NAME] [PERSON_NAME] [PERSON…" at bounding box center [69, 171] width 99 height 56
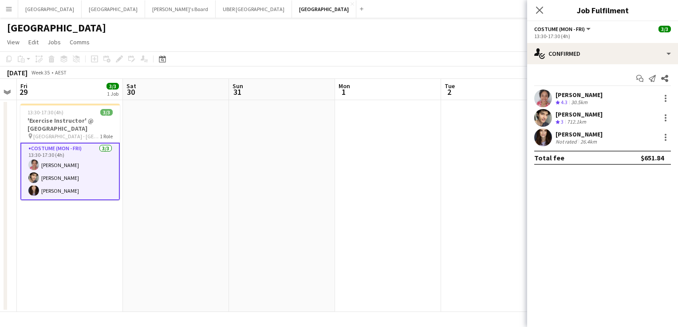
click at [561, 134] on div "[PERSON_NAME]" at bounding box center [578, 134] width 47 height 8
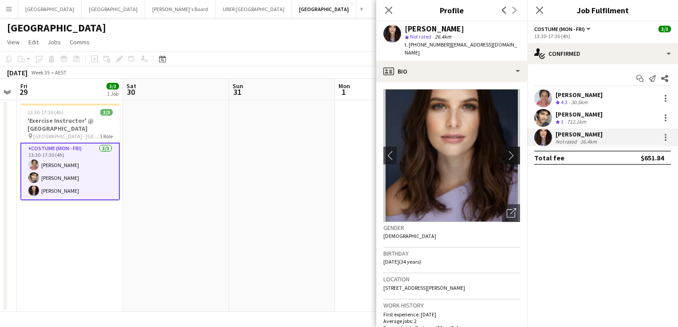
click at [506, 151] on app-icon "chevron-right" at bounding box center [513, 155] width 14 height 9
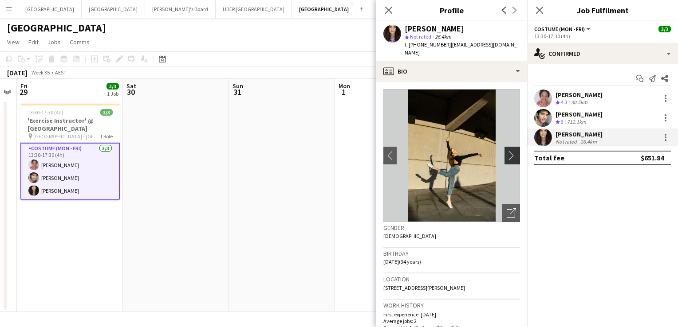
click at [506, 151] on app-icon "chevron-right" at bounding box center [513, 155] width 14 height 9
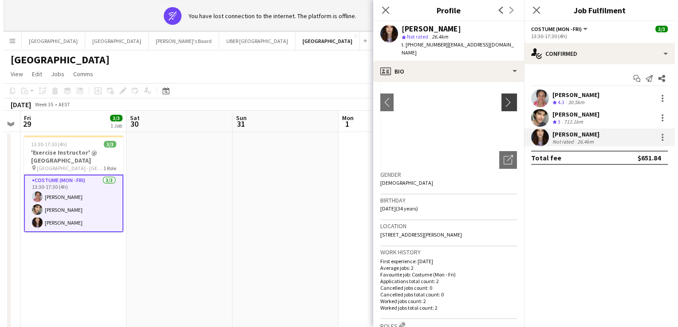
scroll to position [0, 0]
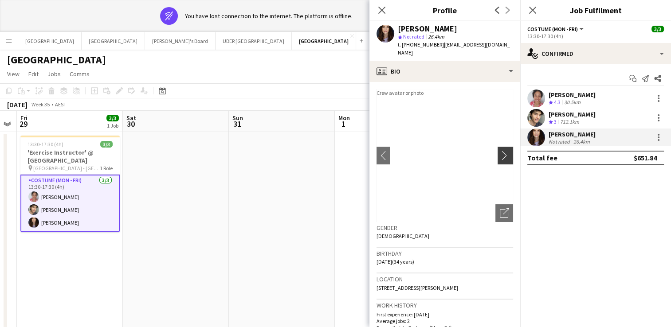
click at [500, 151] on app-icon "chevron-right" at bounding box center [507, 155] width 14 height 9
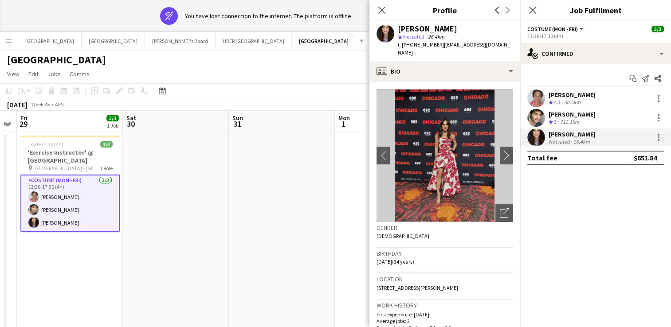
click at [564, 115] on div "[PERSON_NAME]" at bounding box center [572, 114] width 47 height 8
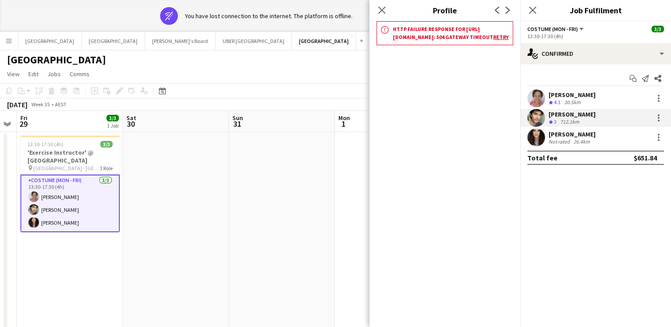
click at [581, 112] on div "[PERSON_NAME]" at bounding box center [572, 114] width 47 height 8
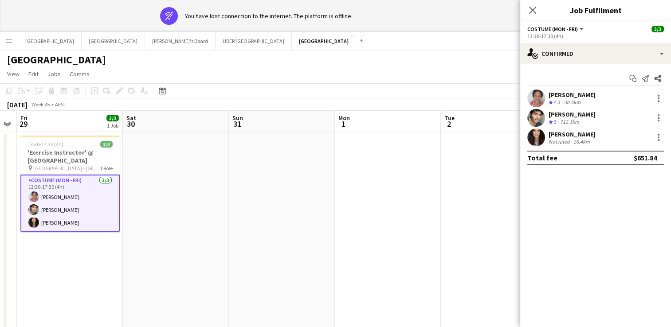
drag, startPoint x: 581, startPoint y: 112, endPoint x: 597, endPoint y: 115, distance: 16.7
click at [596, 115] on div "[PERSON_NAME]" at bounding box center [572, 114] width 47 height 8
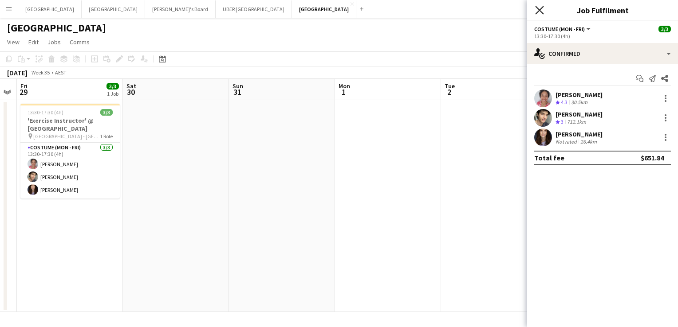
click at [537, 8] on icon at bounding box center [539, 10] width 8 height 8
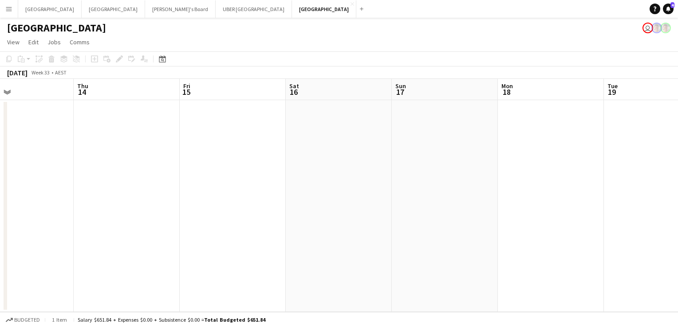
scroll to position [0, 243]
click at [145, 5] on button "Tennille's Board Close" at bounding box center [180, 8] width 71 height 17
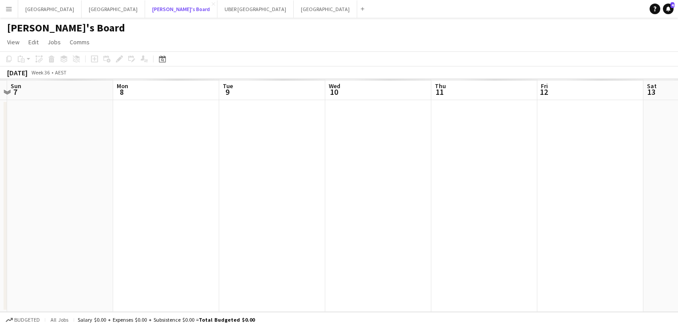
scroll to position [0, 417]
